Goal: Information Seeking & Learning: Learn about a topic

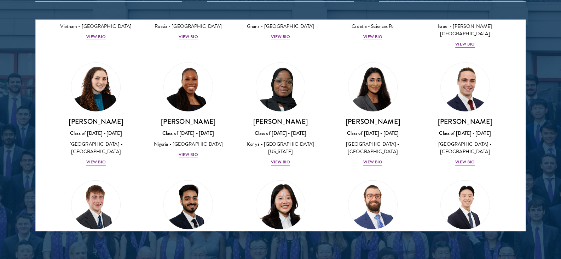
scroll to position [2768, 0]
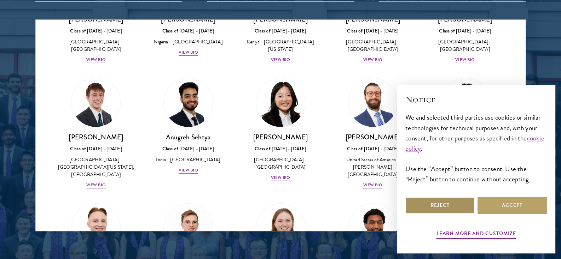
click at [433, 203] on button "Reject" at bounding box center [439, 205] width 69 height 17
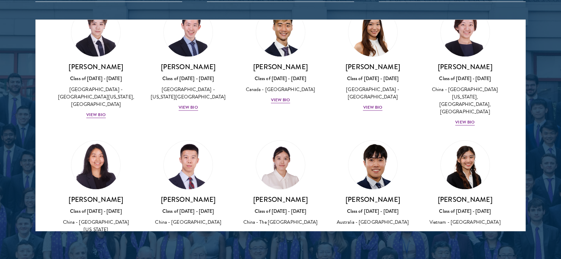
scroll to position [1838, 0]
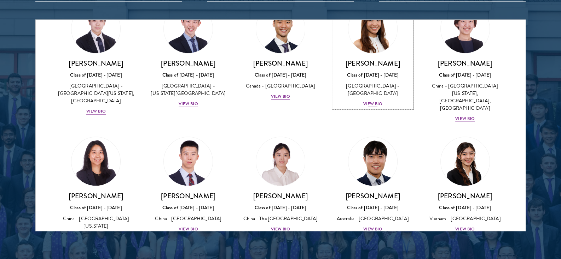
click at [370, 100] on div "View Bio" at bounding box center [372, 103] width 19 height 7
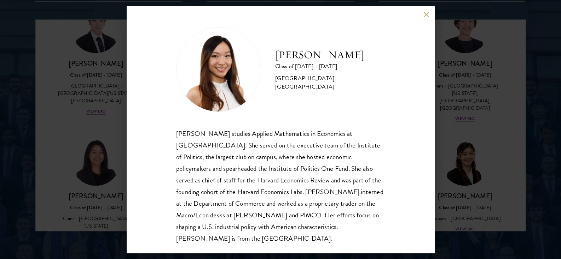
click at [508, 94] on div "[PERSON_NAME] Class of [DATE] - [DATE] [GEOGRAPHIC_DATA] - [GEOGRAPHIC_DATA] [P…" at bounding box center [280, 129] width 561 height 259
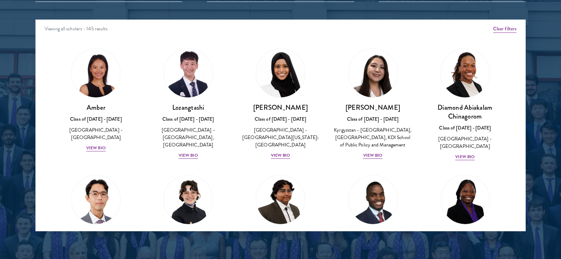
scroll to position [919, 0]
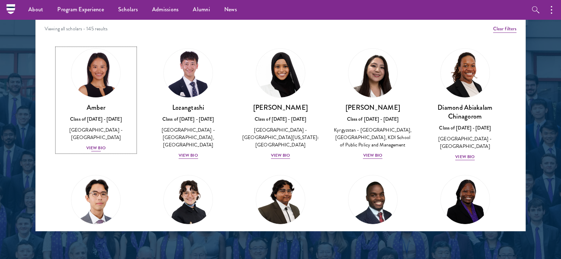
click at [60, 72] on link "Amber Class of [DATE] - [DATE] [GEOGRAPHIC_DATA] - [GEOGRAPHIC_DATA] View Bio" at bounding box center [96, 100] width 78 height 104
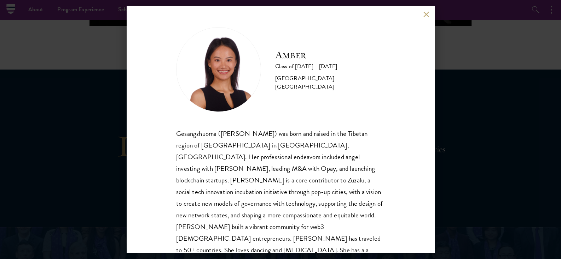
scroll to position [511, 0]
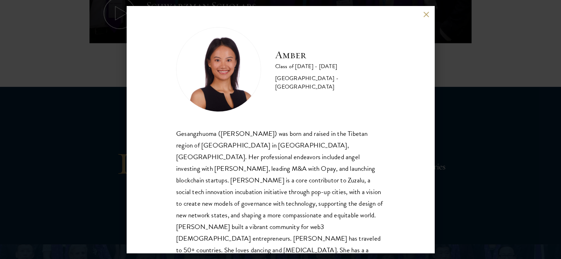
scroll to position [919, 0]
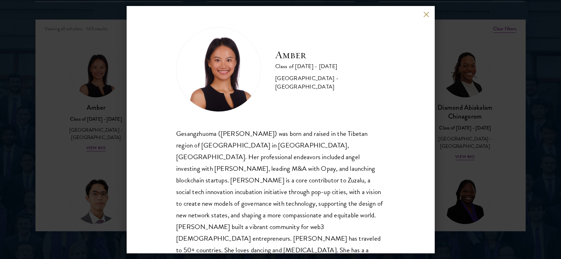
click at [424, 14] on button at bounding box center [426, 14] width 6 height 6
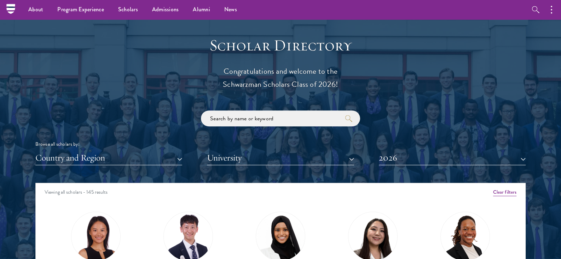
scroll to position [742, 0]
